Goal: Check status: Check status

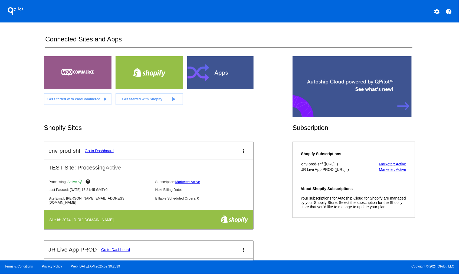
scroll to position [588, 0]
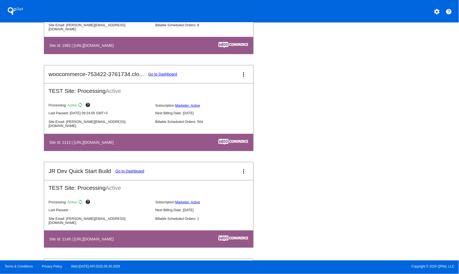
click at [64, 140] on h4 "Site Id: 2113 | [URL][DOMAIN_NAME]" at bounding box center [82, 142] width 67 height 4
drag, startPoint x: 130, startPoint y: 88, endPoint x: 34, endPoint y: 92, distance: 96.8
click at [41, 91] on div "QPilot settings help Connected Sites and Apps Get Started with WooCommerce play…" at bounding box center [229, 130] width 459 height 261
click at [31, 92] on div "QPilot settings help Connected Sites and Apps Get Started with WooCommerce play…" at bounding box center [229, 130] width 459 height 261
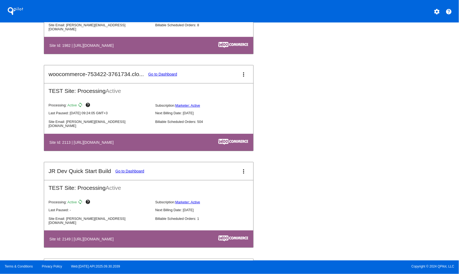
drag, startPoint x: 123, startPoint y: 90, endPoint x: 30, endPoint y: 90, distance: 93.2
click at [40, 86] on div "QPilot settings help Connected Sites and Apps Get Started with WooCommerce play…" at bounding box center [229, 130] width 459 height 261
click at [22, 102] on div "QPilot settings help Connected Sites and Apps Get Started with WooCommerce play…" at bounding box center [229, 130] width 459 height 261
drag, startPoint x: 97, startPoint y: 88, endPoint x: 24, endPoint y: 94, distance: 72.5
click at [26, 94] on div "QPilot settings help Connected Sites and Apps Get Started with WooCommerce play…" at bounding box center [229, 130] width 459 height 261
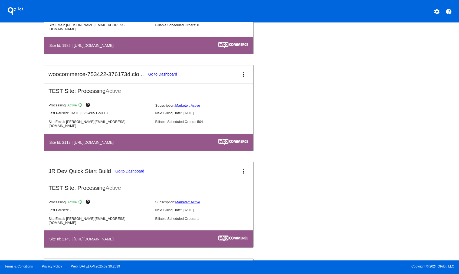
click at [261, 101] on div "Waterboys PosOff Go to Dashboard more_vert PRODUCTION Site: Processing Active P…" at bounding box center [229, 161] width 371 height 775
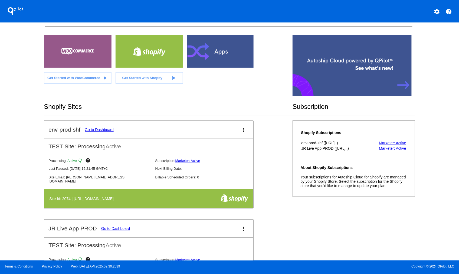
scroll to position [32, 0]
